Goal: Information Seeking & Learning: Learn about a topic

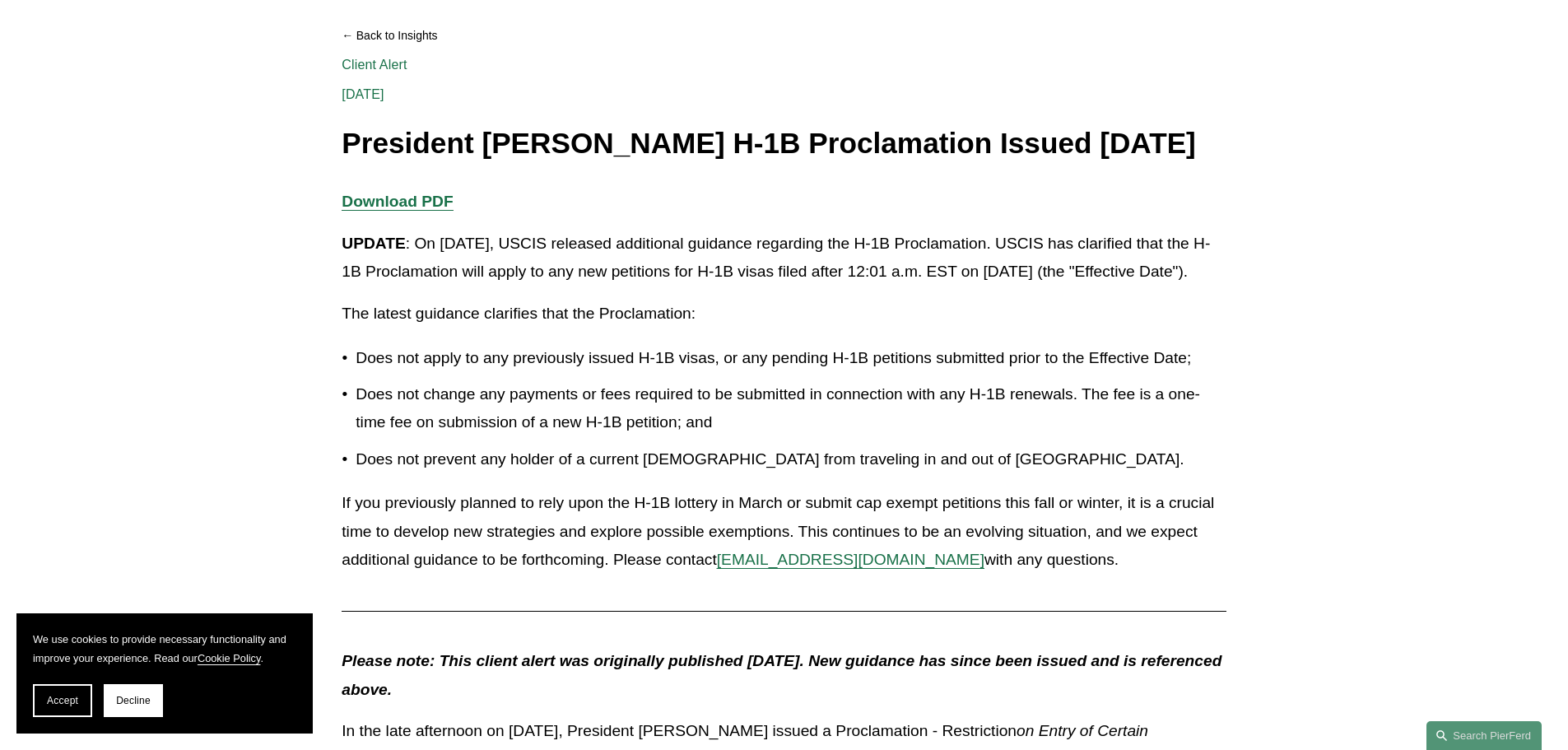
scroll to position [329, 0]
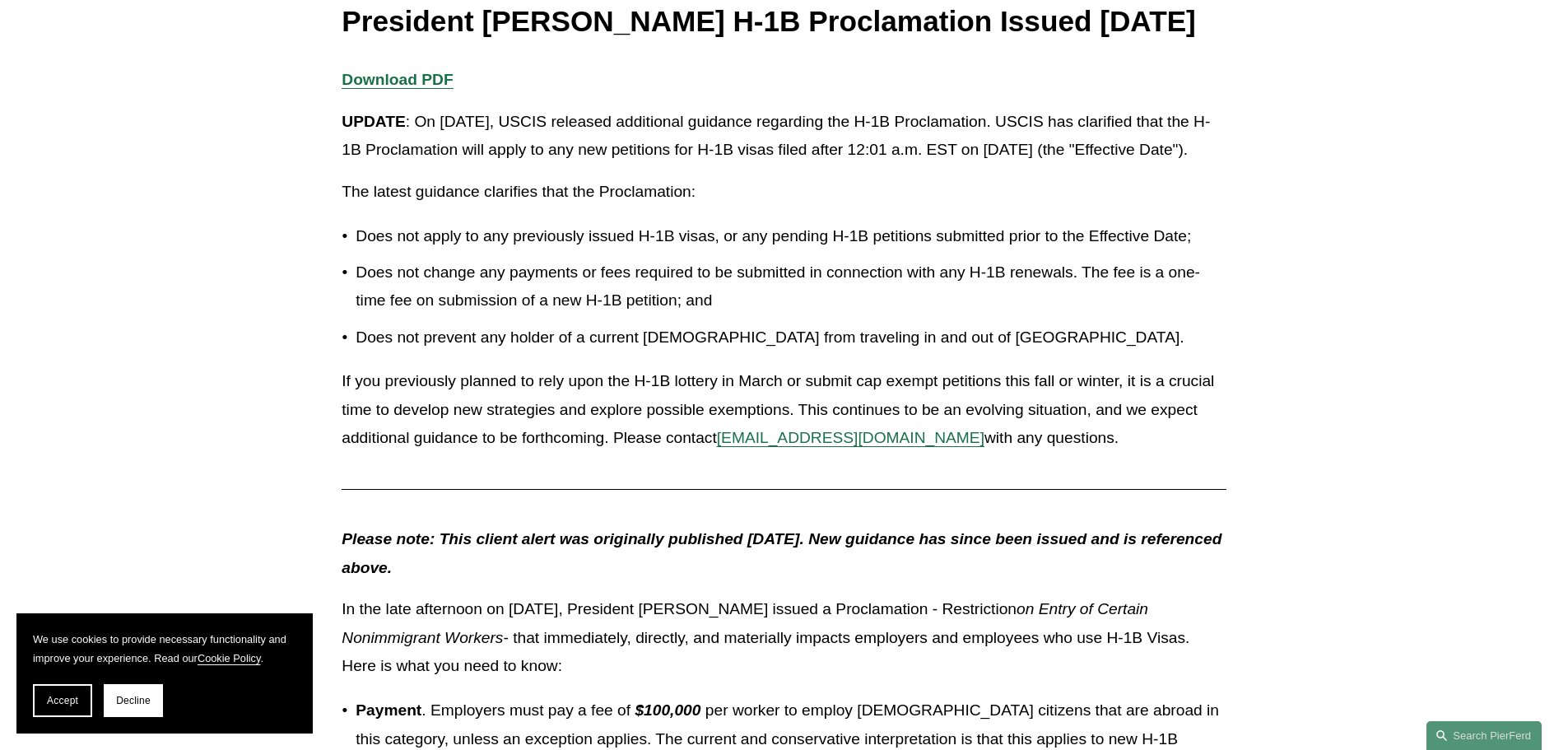
click at [778, 251] on p "Does not apply to any previously issued H-1B visas, or any pending H-1B petitio…" at bounding box center [790, 236] width 870 height 28
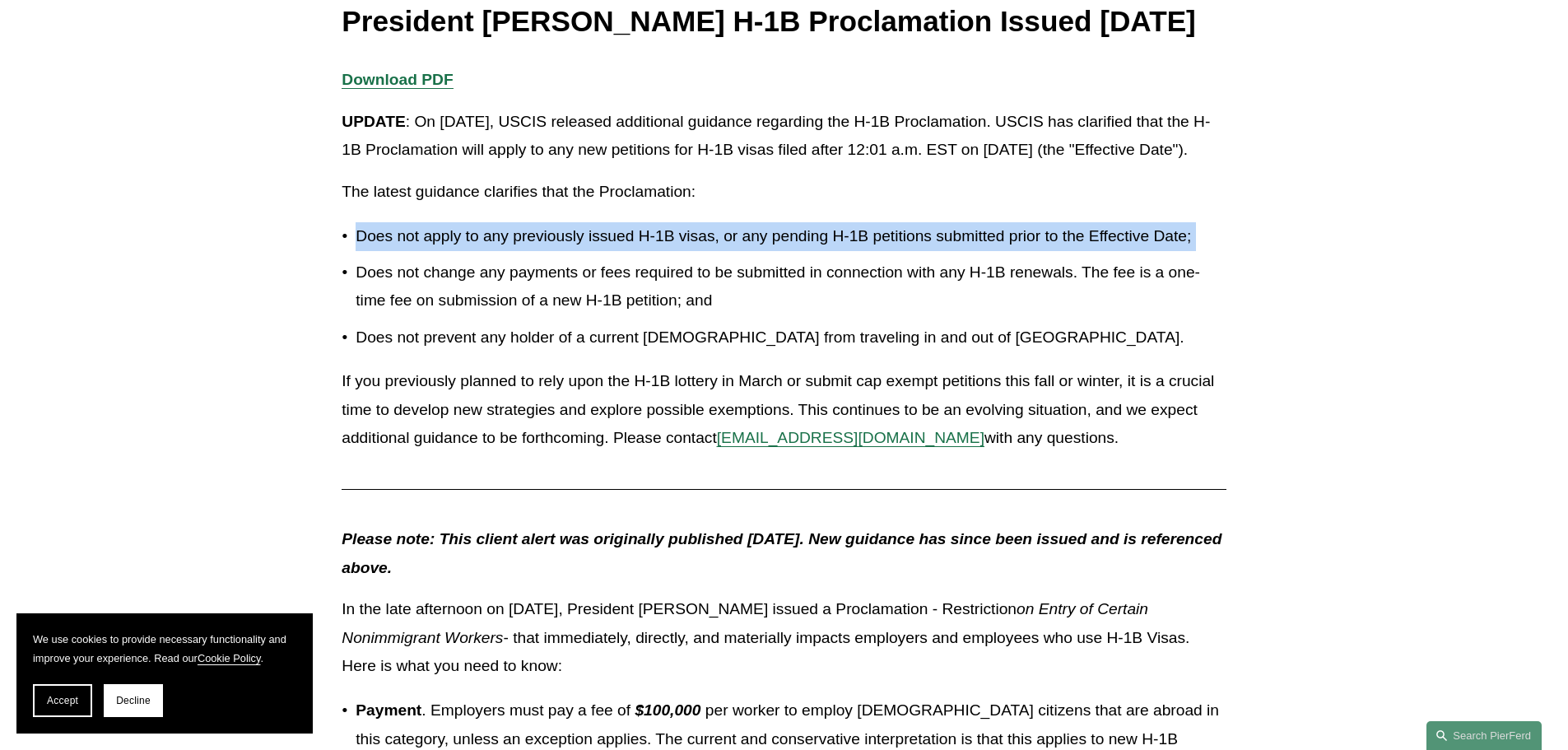
click at [778, 251] on p "Does not apply to any previously issued H-1B visas, or any pending H-1B petitio…" at bounding box center [790, 236] width 870 height 28
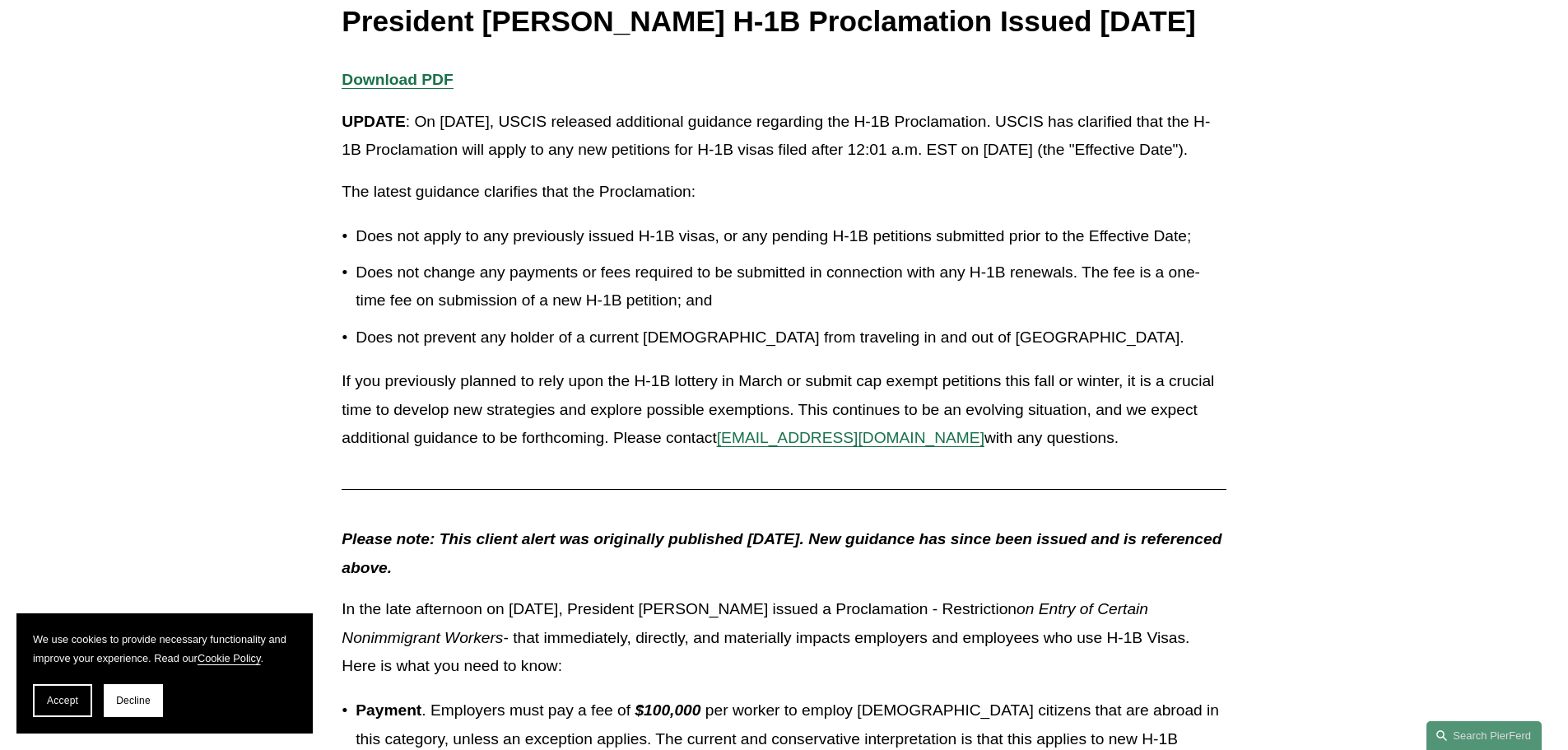
click at [533, 315] on p "Does not change any payments or fees required to be submitted in connection wit…" at bounding box center [790, 287] width 870 height 57
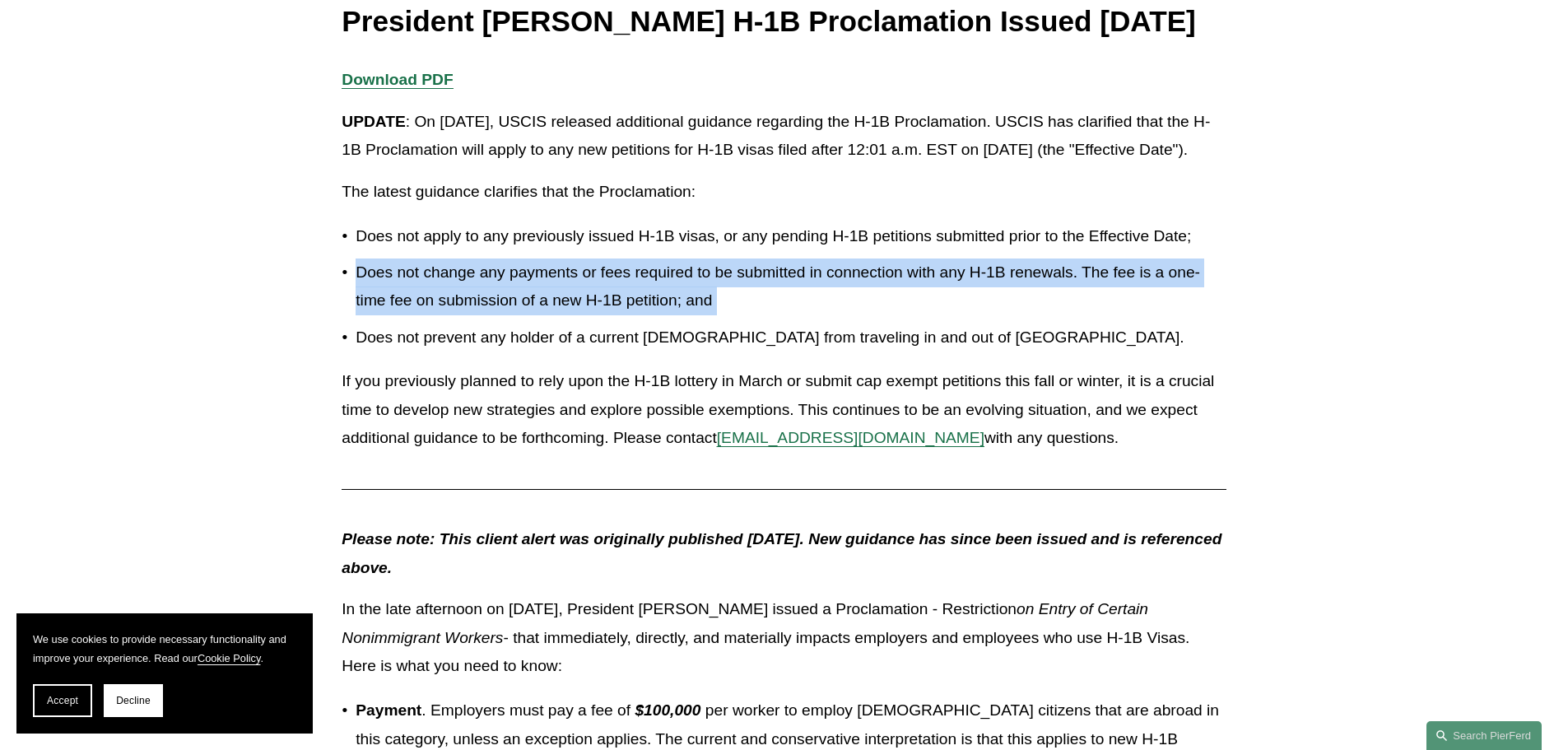
click at [533, 315] on p "Does not change any payments or fees required to be submitted in connection wit…" at bounding box center [790, 287] width 870 height 57
click at [438, 315] on p "Does not change any payments or fees required to be submitted in connection wit…" at bounding box center [790, 287] width 870 height 57
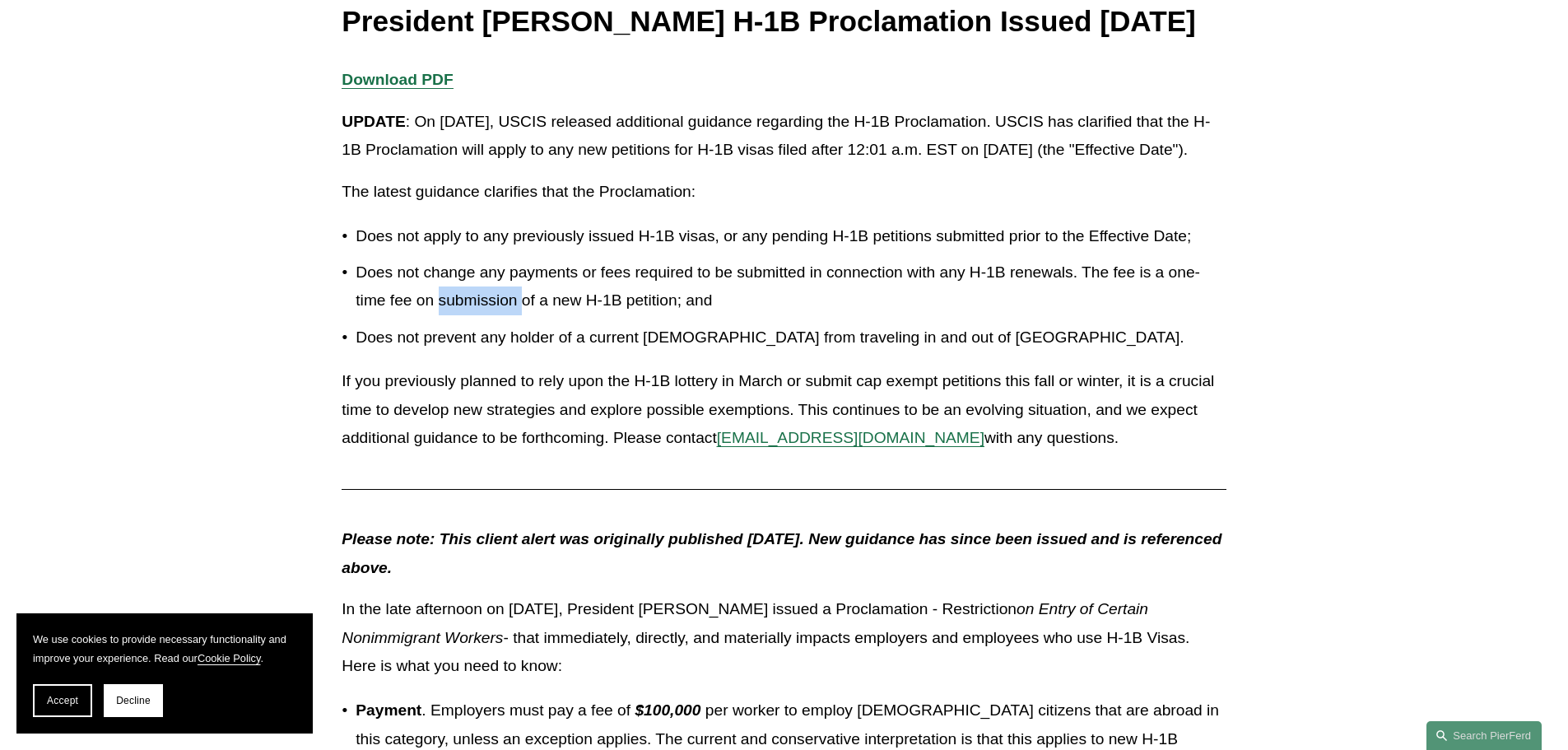
click at [438, 315] on p "Does not change any payments or fees required to be submitted in connection wit…" at bounding box center [790, 287] width 870 height 57
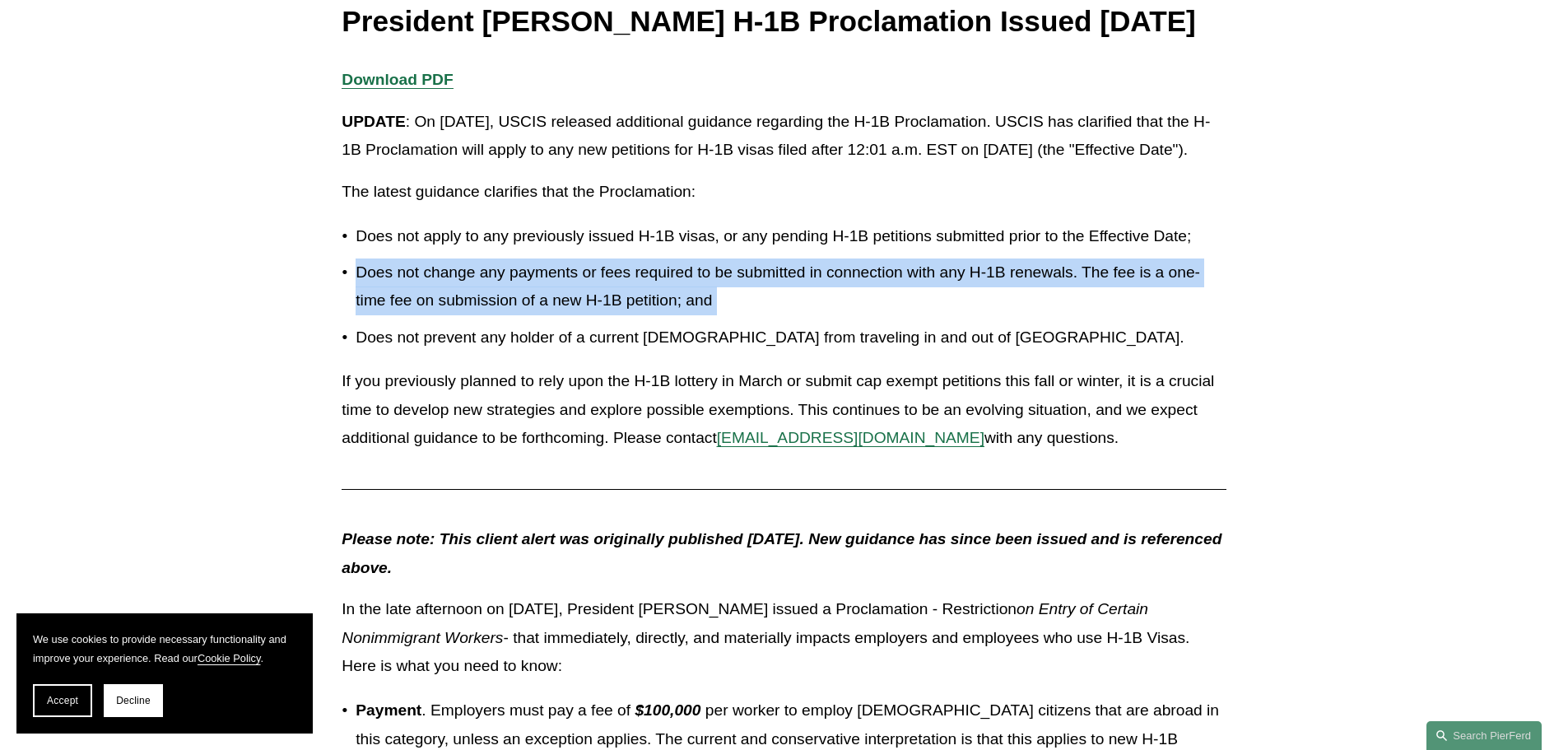
click at [438, 315] on p "Does not change any payments or fees required to be submitted in connection wit…" at bounding box center [790, 287] width 870 height 57
click at [406, 315] on p "Does not change any payments or fees required to be submitted in connection wit…" at bounding box center [790, 287] width 870 height 57
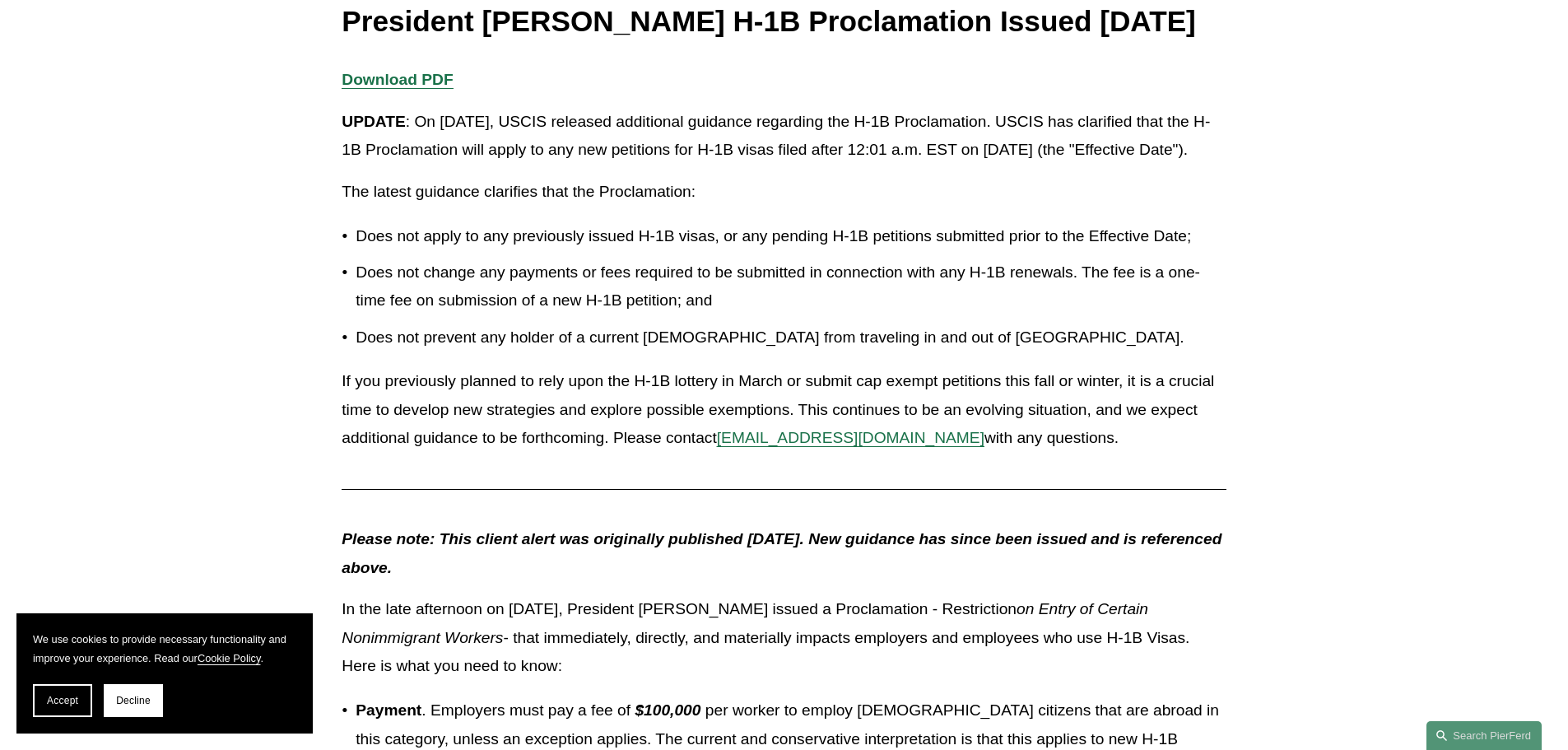
click at [1165, 315] on p "Does not change any payments or fees required to be submitted in connection wit…" at bounding box center [790, 287] width 870 height 57
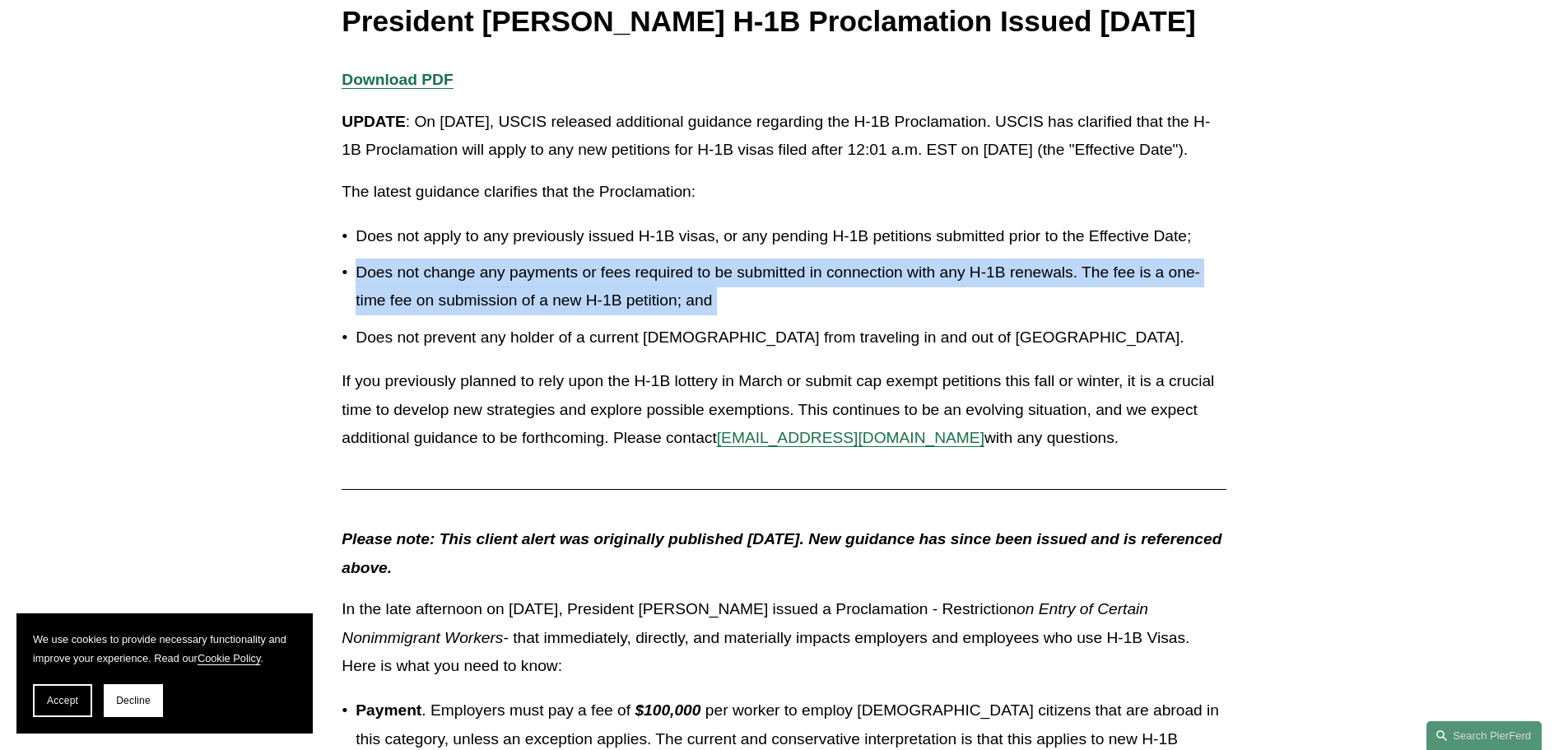
click at [1165, 315] on p "Does not change any payments or fees required to be submitted in connection wit…" at bounding box center [790, 287] width 870 height 57
click at [1126, 315] on p "Does not change any payments or fees required to be submitted in connection wit…" at bounding box center [790, 287] width 870 height 57
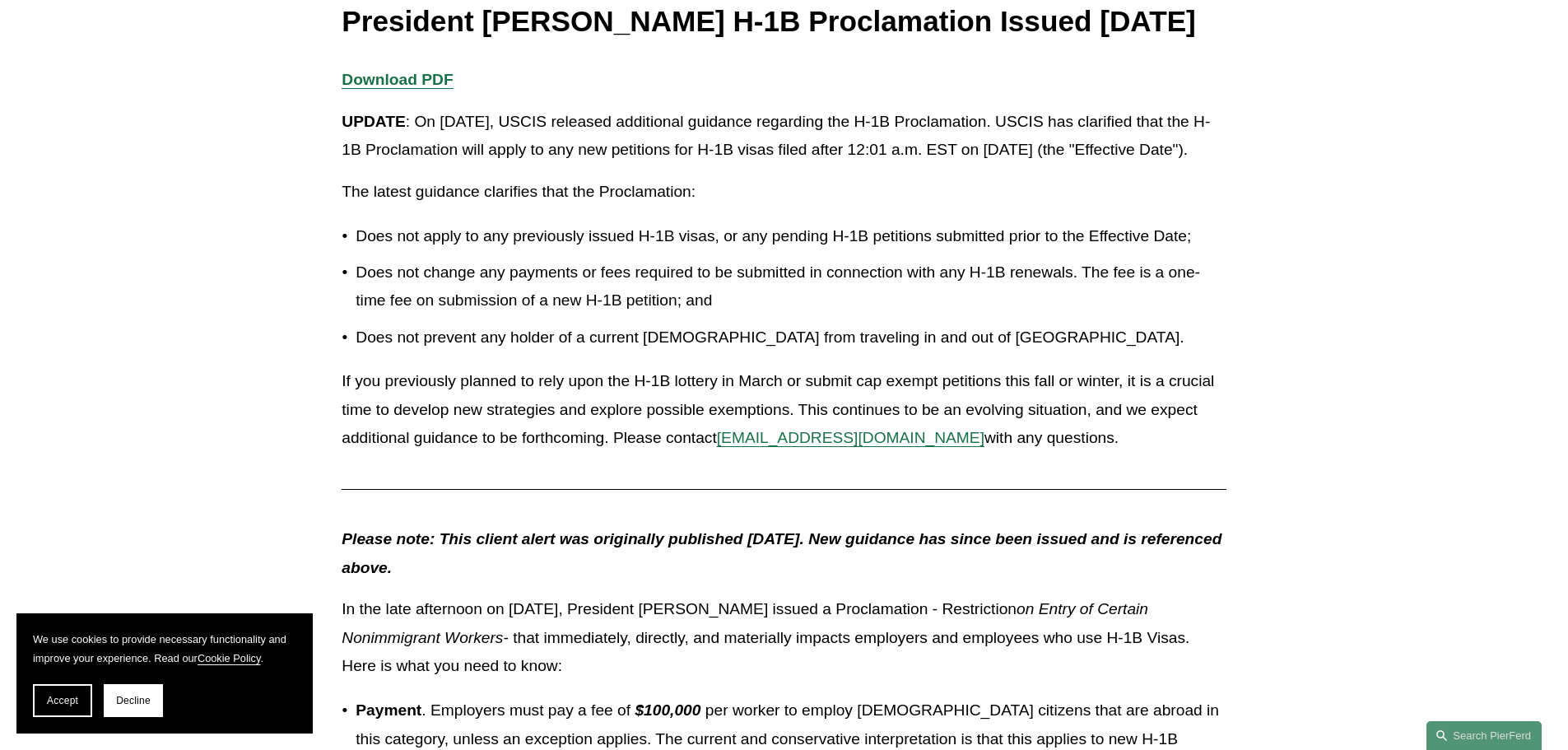
click at [936, 352] on p "Does not prevent any holder of a current [DEMOGRAPHIC_DATA] from traveling in a…" at bounding box center [790, 337] width 870 height 28
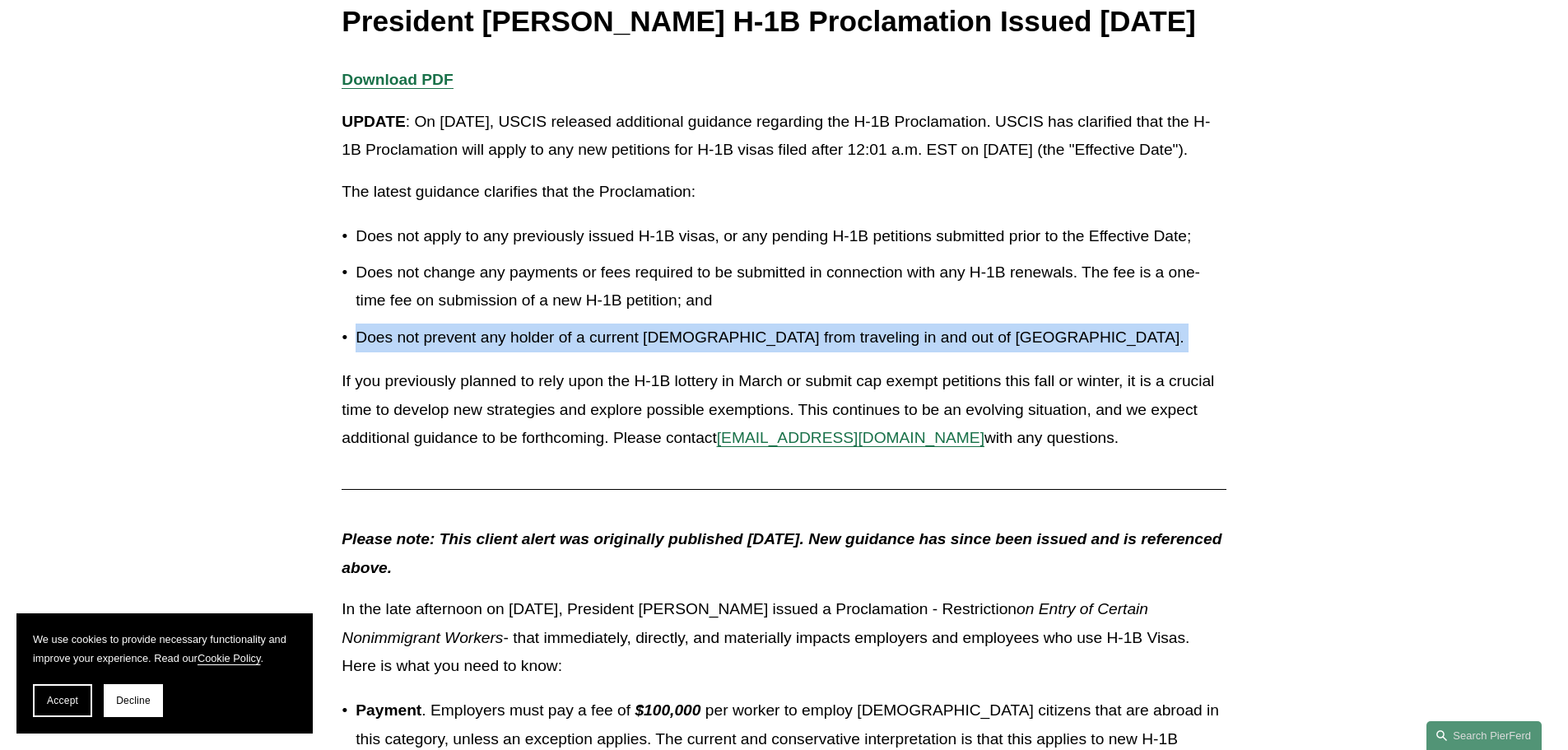
click at [936, 352] on p "Does not prevent any holder of a current [DEMOGRAPHIC_DATA] from traveling in a…" at bounding box center [790, 337] width 870 height 28
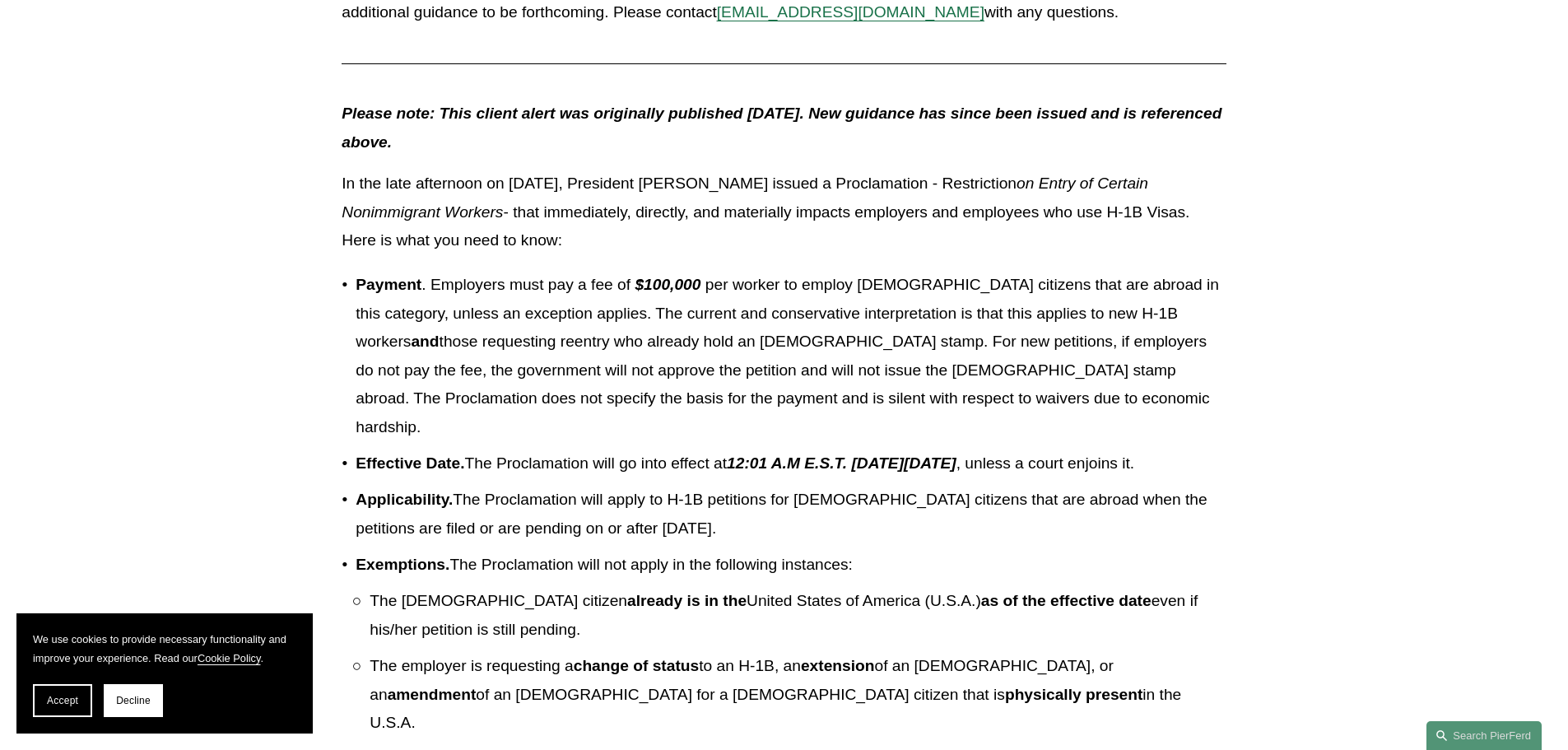
scroll to position [905, 0]
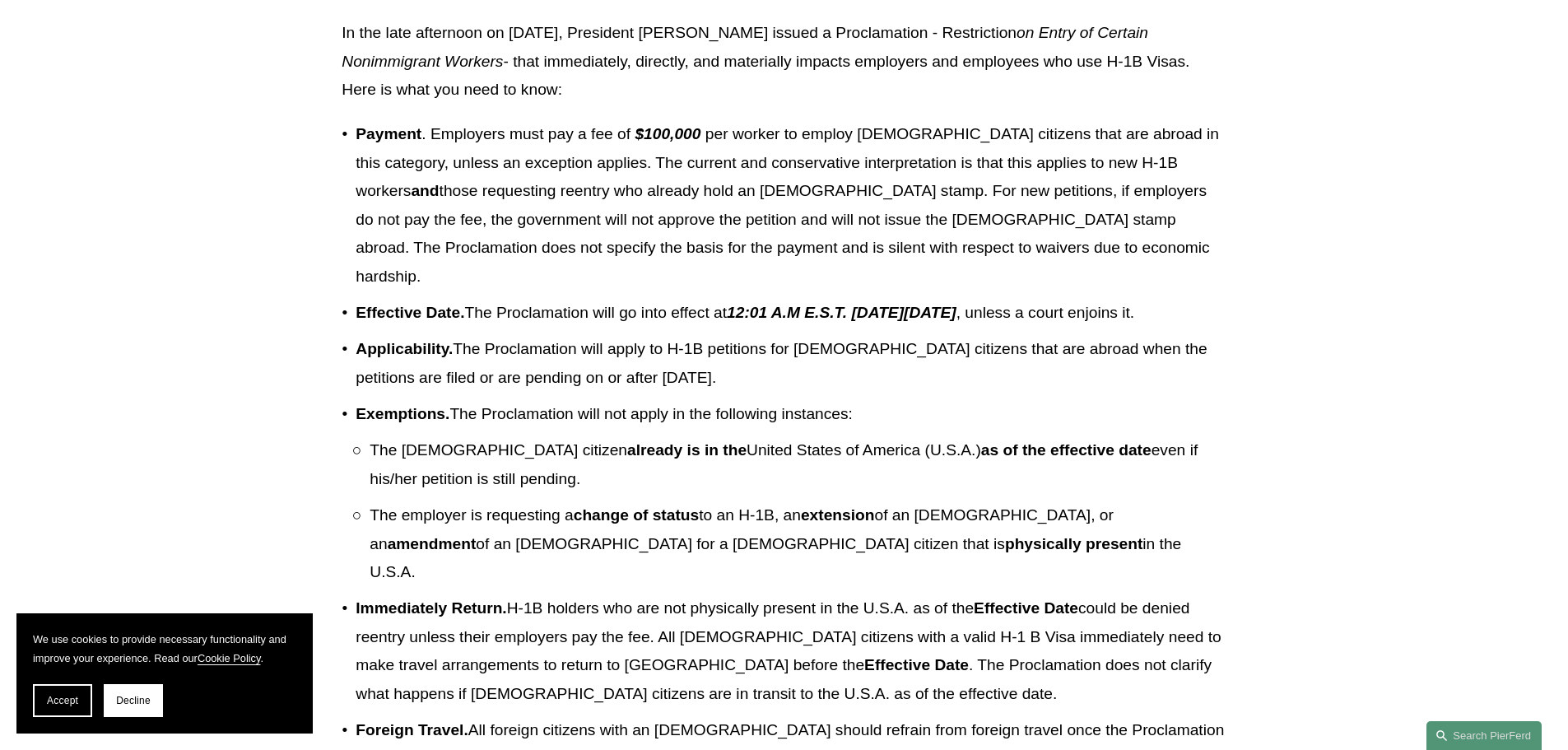
drag, startPoint x: 863, startPoint y: 607, endPoint x: 369, endPoint y: 585, distance: 494.5
click at [370, 585] on p "The employer is requesting a change of status to an H-1B, an extension of an [D…" at bounding box center [797, 543] width 856 height 85
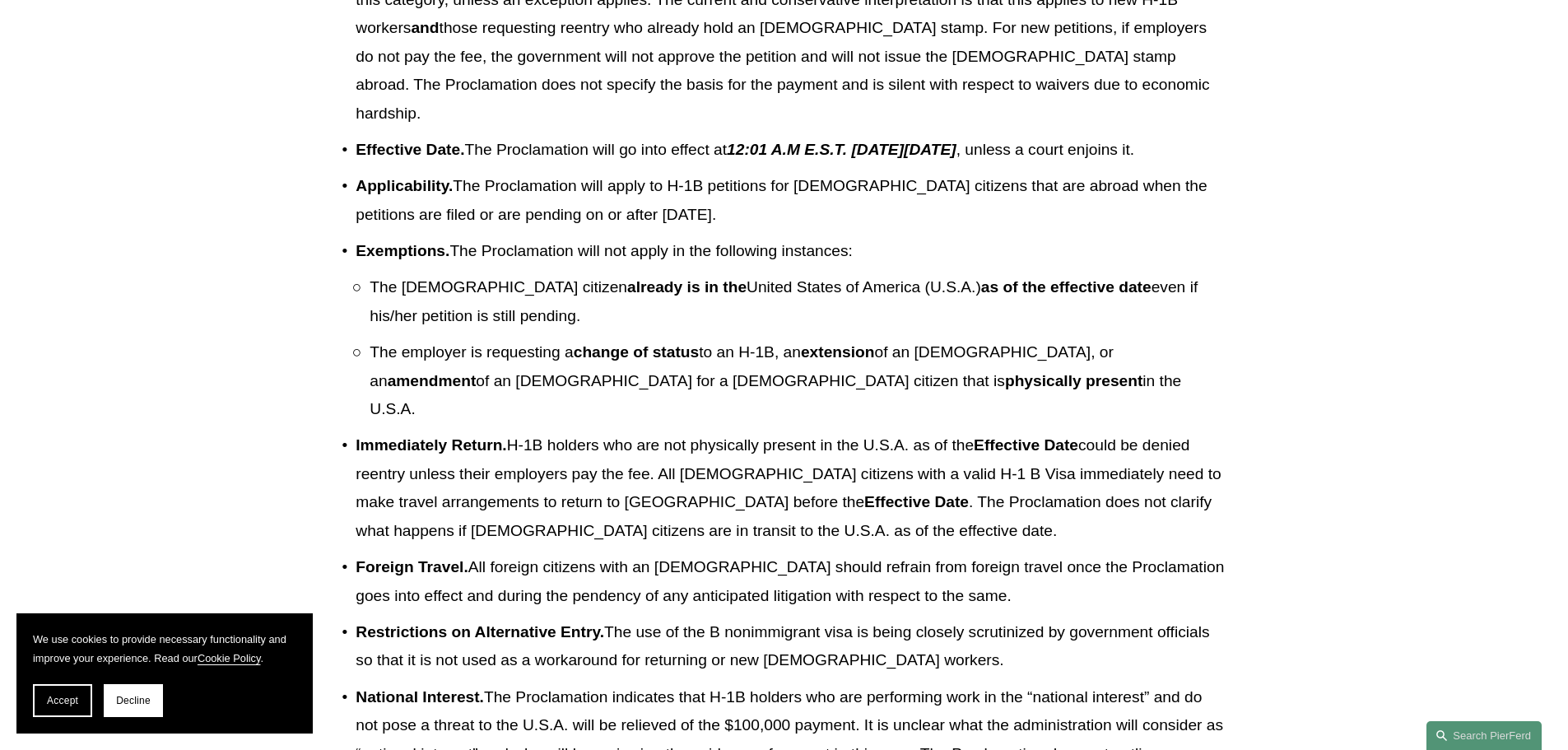
scroll to position [1070, 0]
click at [720, 417] on p "The employer is requesting a change of status to an H-1B, an extension of an [D…" at bounding box center [797, 378] width 856 height 85
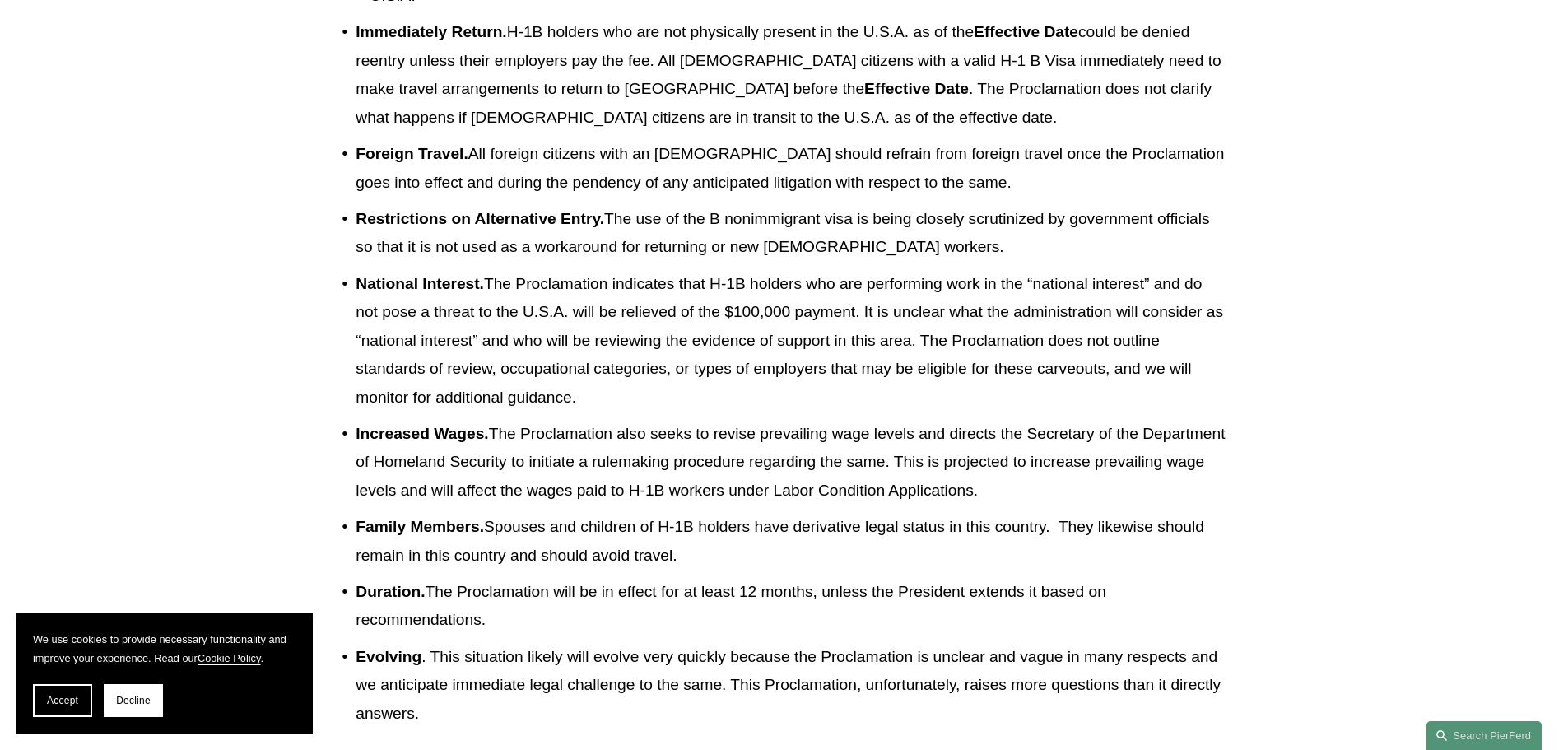
scroll to position [1399, 0]
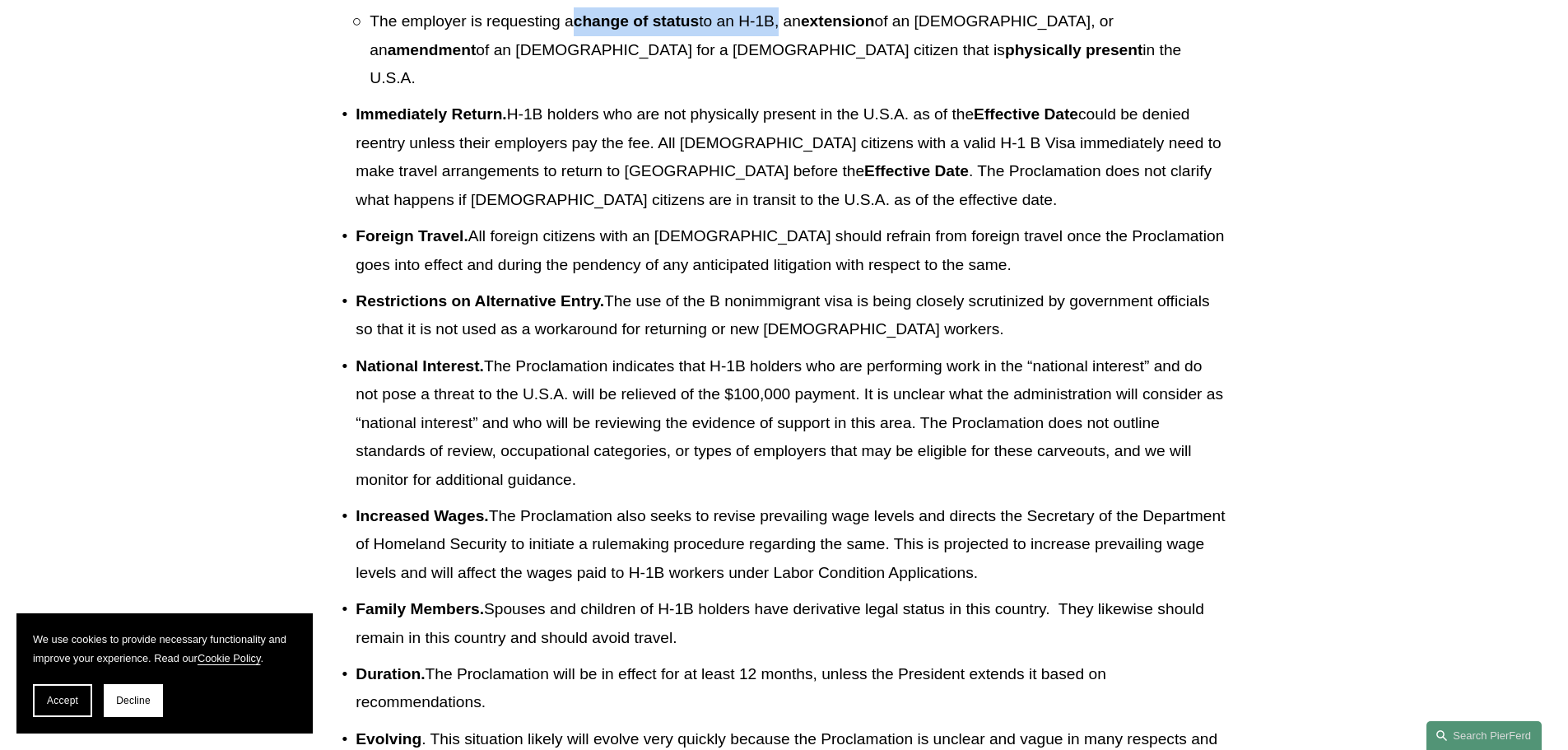
drag, startPoint x: 779, startPoint y: 77, endPoint x: 577, endPoint y: 84, distance: 202.1
click at [577, 84] on p "The employer is requesting a change of status to an H-1B, an extension of an [D…" at bounding box center [797, 50] width 856 height 85
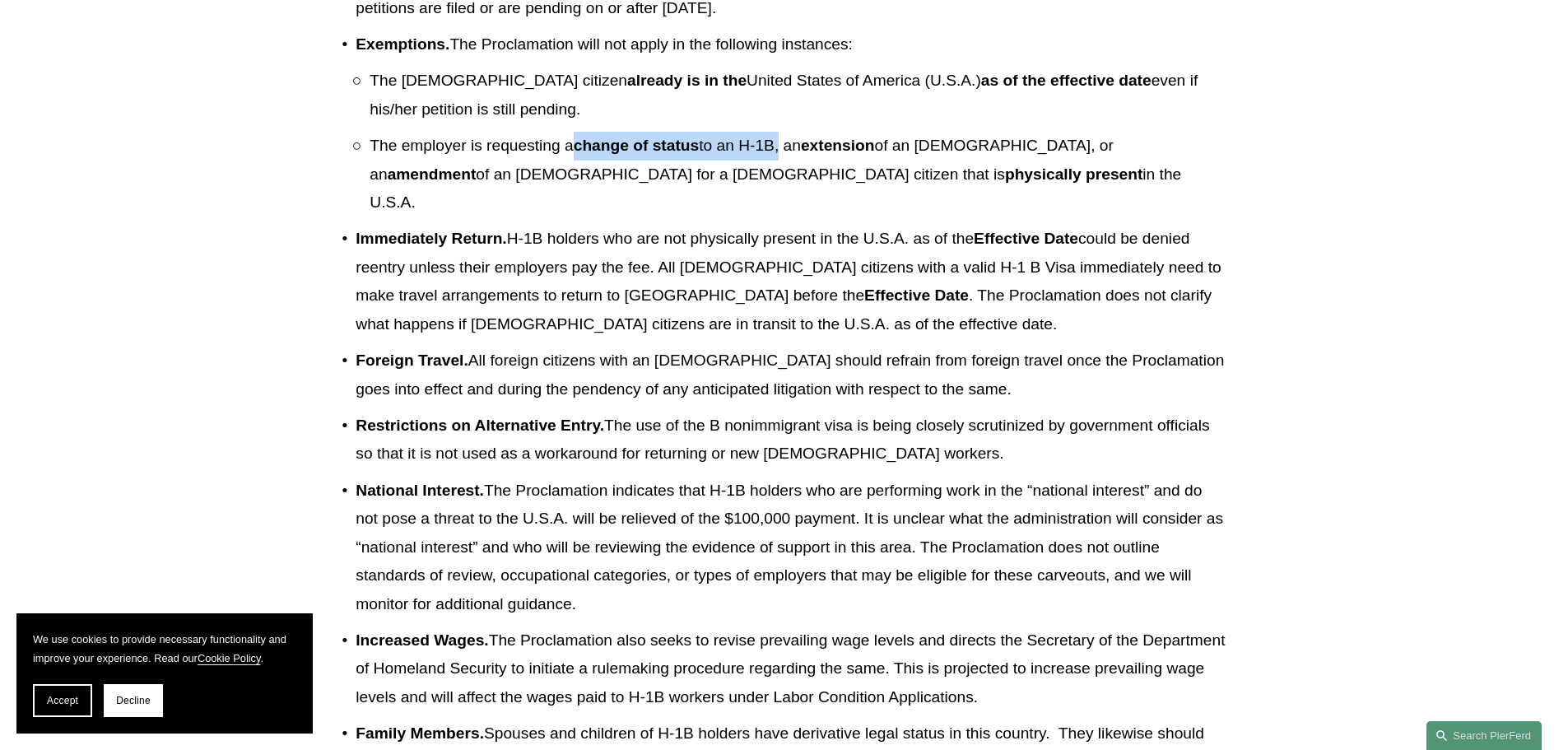
scroll to position [1234, 0]
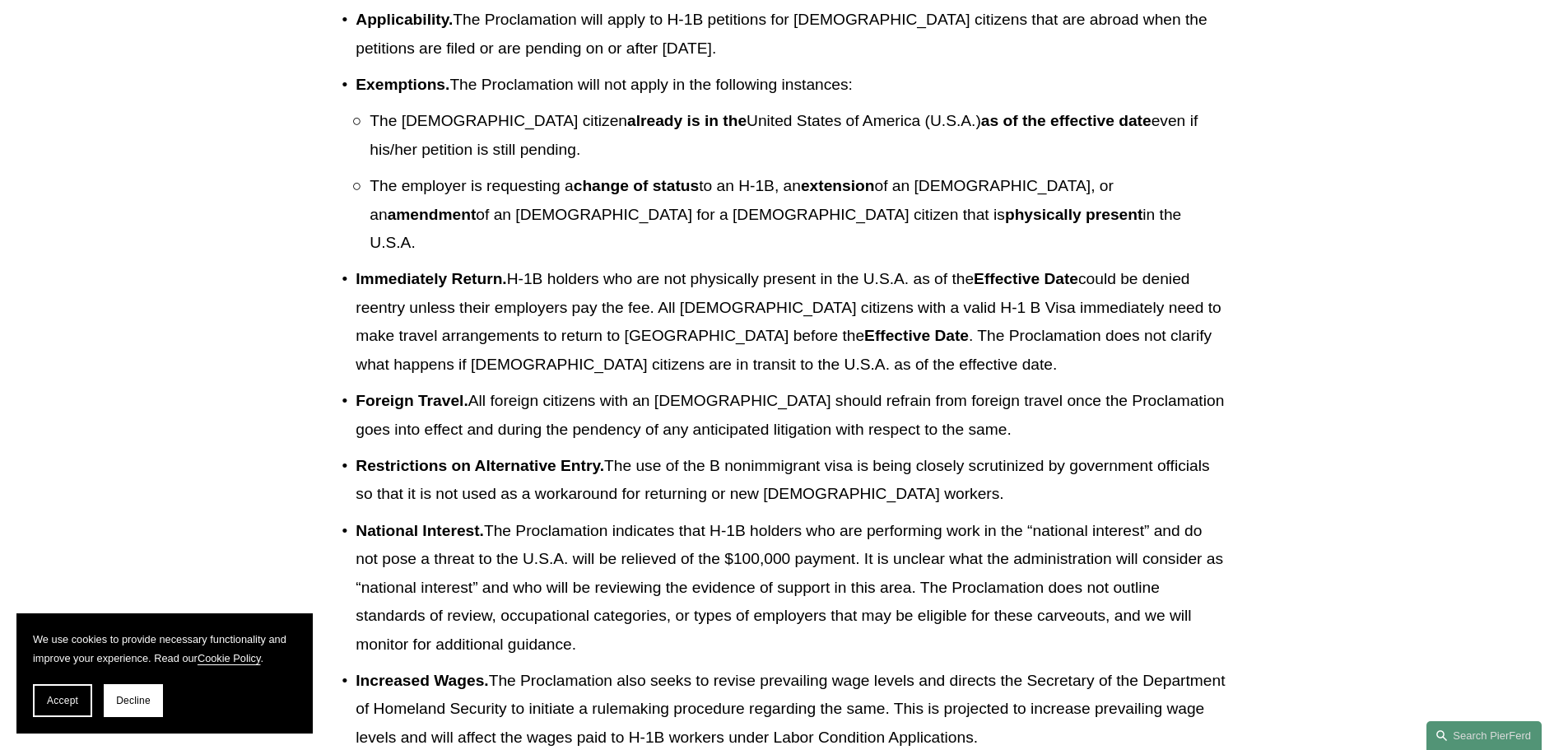
drag, startPoint x: 651, startPoint y: 179, endPoint x: 478, endPoint y: 231, distance: 180.6
click at [648, 164] on p "The [DEMOGRAPHIC_DATA] citizen already is in the [DEMOGRAPHIC_DATA][GEOGRAPHIC_…" at bounding box center [797, 135] width 856 height 57
click at [484, 258] on p "The employer is requesting a change of status to an H-1B, an extension of an [D…" at bounding box center [797, 214] width 856 height 85
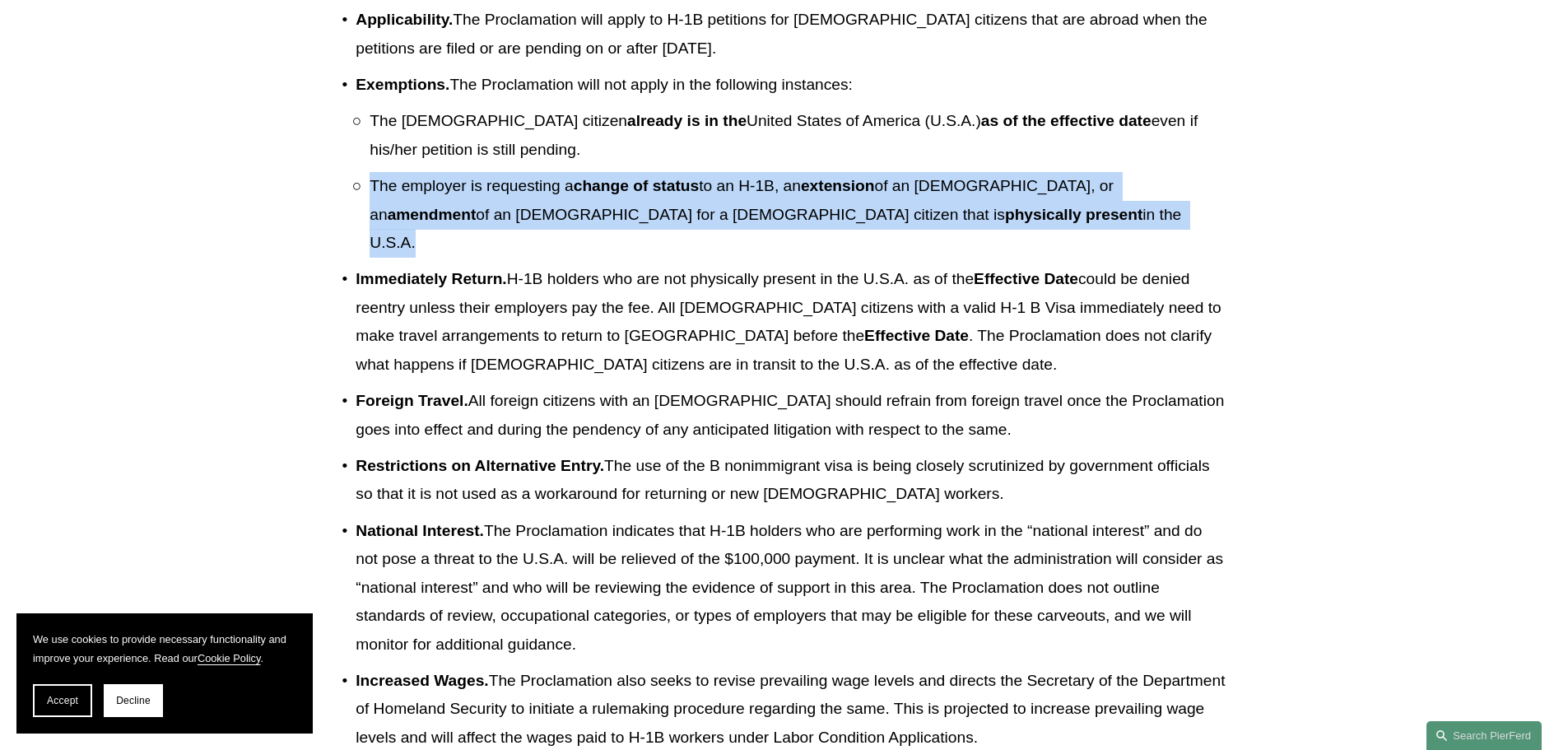
click at [484, 258] on p "The employer is requesting a change of status to an H-1B, an extension of an [D…" at bounding box center [797, 214] width 856 height 85
